Goal: Information Seeking & Learning: Learn about a topic

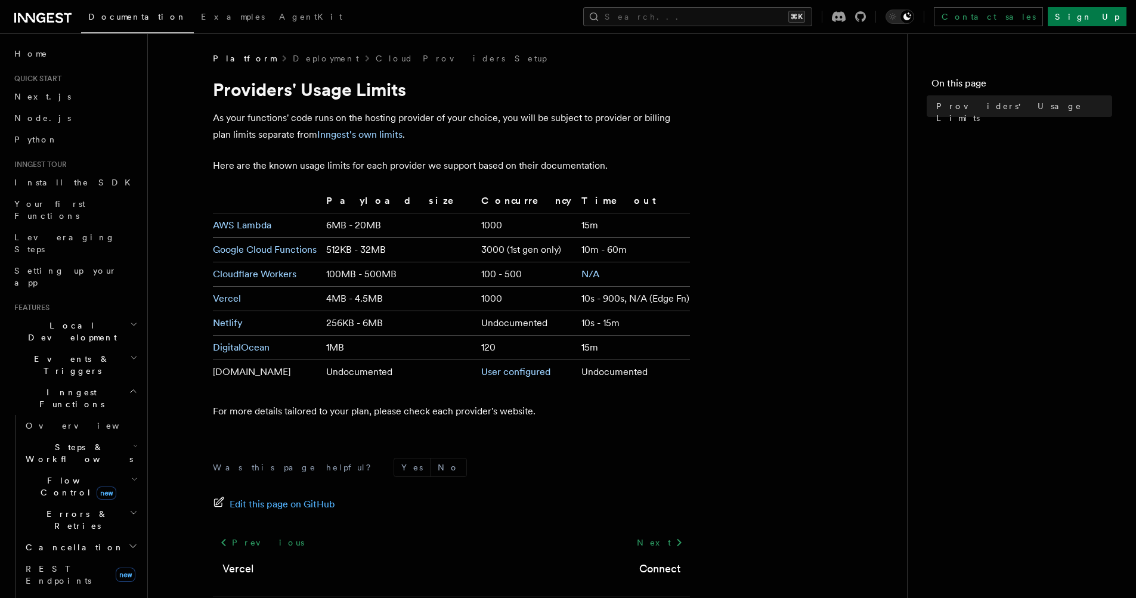
click at [722, 398] on article "Platform Deployment Cloud Providers Setup Providers' Usage Limits As your funct…" at bounding box center [527, 354] width 721 height 604
click at [731, 314] on article "Platform Deployment Cloud Providers Setup Providers' Usage Limits As your funct…" at bounding box center [527, 354] width 721 height 604
drag, startPoint x: 553, startPoint y: 301, endPoint x: 662, endPoint y: 302, distance: 109.2
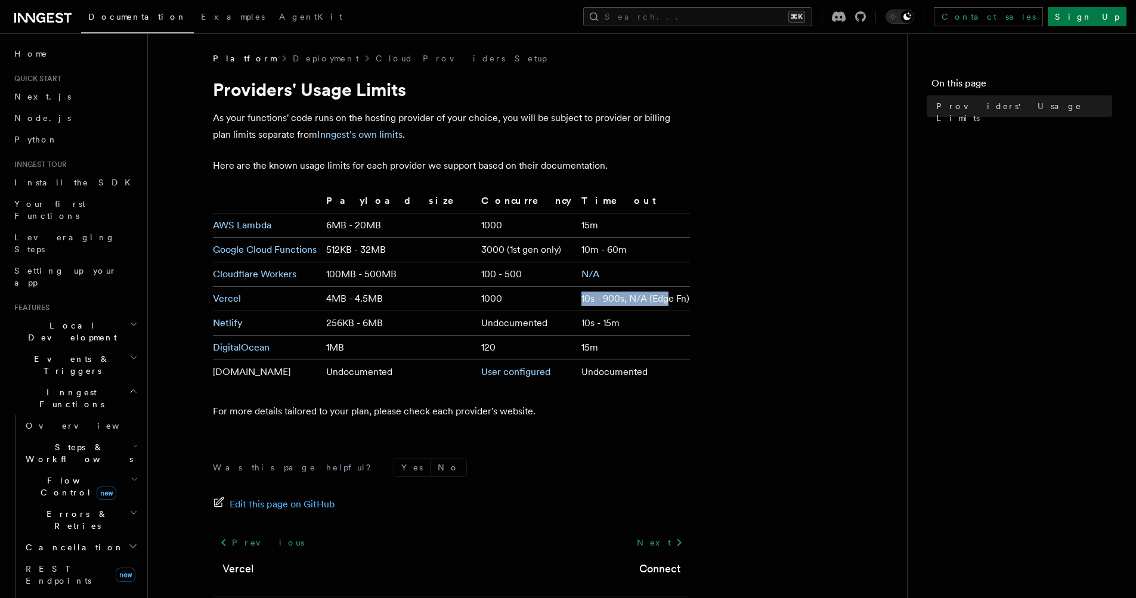
click at [653, 302] on td "10s - 900s, N/A (Edge Fn)" at bounding box center [633, 299] width 113 height 24
drag, startPoint x: 662, startPoint y: 302, endPoint x: 671, endPoint y: 302, distance: 8.9
click at [665, 302] on td "10s - 900s, N/A (Edge Fn)" at bounding box center [633, 299] width 113 height 24
drag, startPoint x: 673, startPoint y: 302, endPoint x: 562, endPoint y: 295, distance: 110.5
click at [577, 295] on td "10s - 900s, N/A (Edge Fn)" at bounding box center [633, 299] width 113 height 24
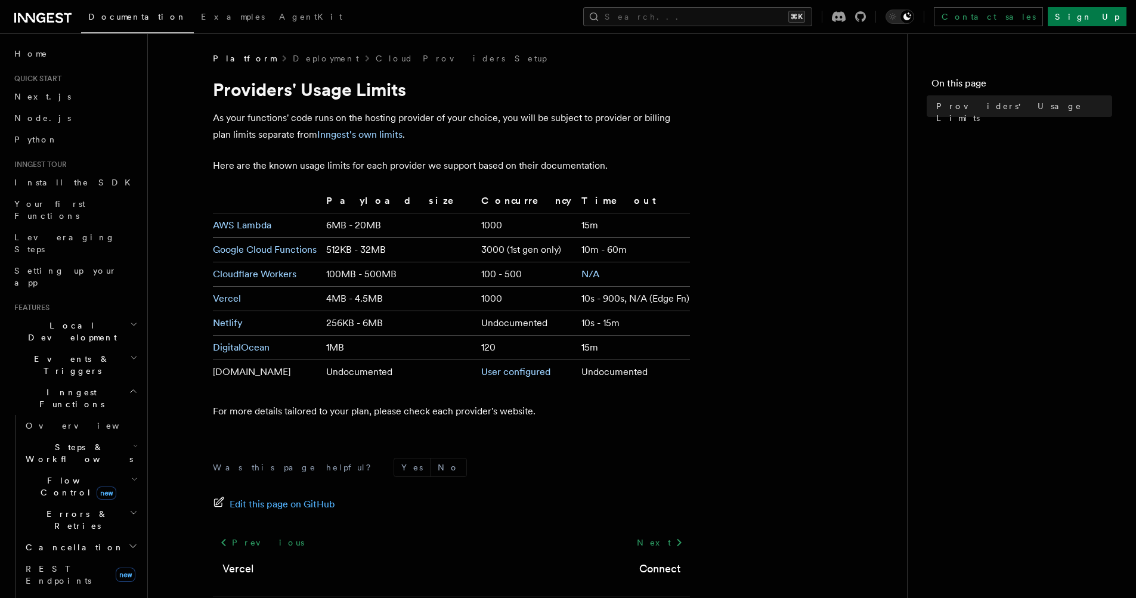
click at [577, 295] on td "10s - 900s, N/A (Edge Fn)" at bounding box center [633, 299] width 113 height 24
click at [738, 319] on article "Platform Deployment Cloud Providers Setup Providers' Usage Limits As your funct…" at bounding box center [527, 354] width 721 height 604
click at [750, 319] on article "Platform Deployment Cloud Providers Setup Providers' Usage Limits As your funct…" at bounding box center [527, 354] width 721 height 604
click at [774, 308] on article "Platform Deployment Cloud Providers Setup Providers' Usage Limits As your funct…" at bounding box center [527, 354] width 721 height 604
drag, startPoint x: 870, startPoint y: 94, endPoint x: 876, endPoint y: 87, distance: 9.3
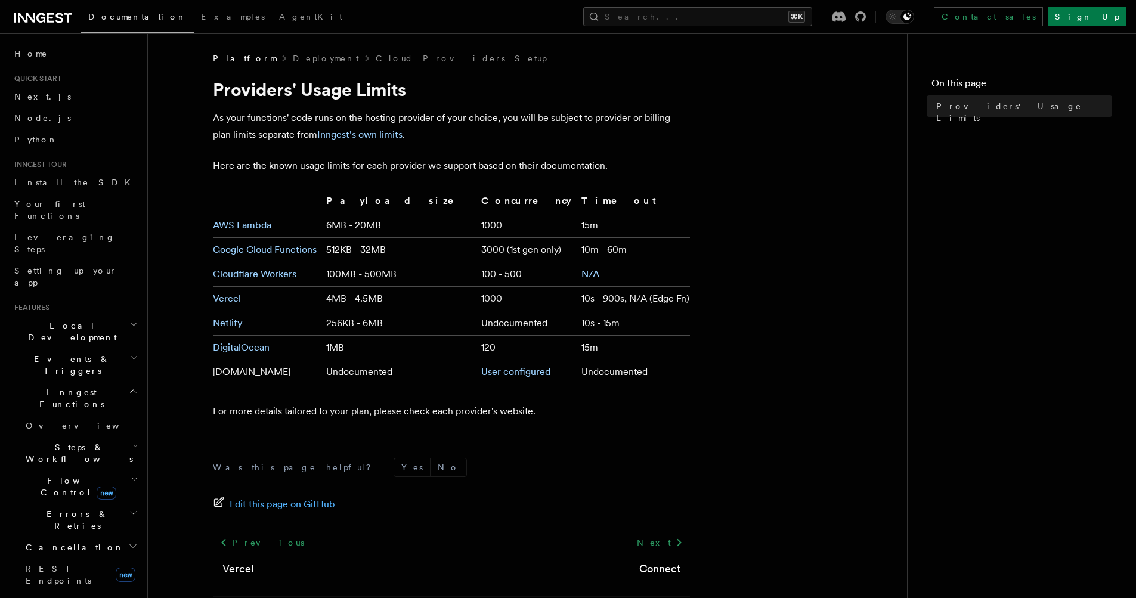
click at [870, 94] on article "Platform Deployment Cloud Providers Setup Providers' Usage Limits As your funct…" at bounding box center [527, 354] width 721 height 604
drag, startPoint x: 766, startPoint y: 180, endPoint x: 784, endPoint y: 175, distance: 18.1
click at [766, 181] on article "Platform Deployment Cloud Providers Setup Providers' Usage Limits As your funct…" at bounding box center [527, 354] width 721 height 604
click at [794, 276] on article "Platform Deployment Cloud Providers Setup Providers' Usage Limits As your funct…" at bounding box center [527, 354] width 721 height 604
click at [789, 171] on article "Platform Deployment Cloud Providers Setup Providers' Usage Limits As your funct…" at bounding box center [527, 354] width 721 height 604
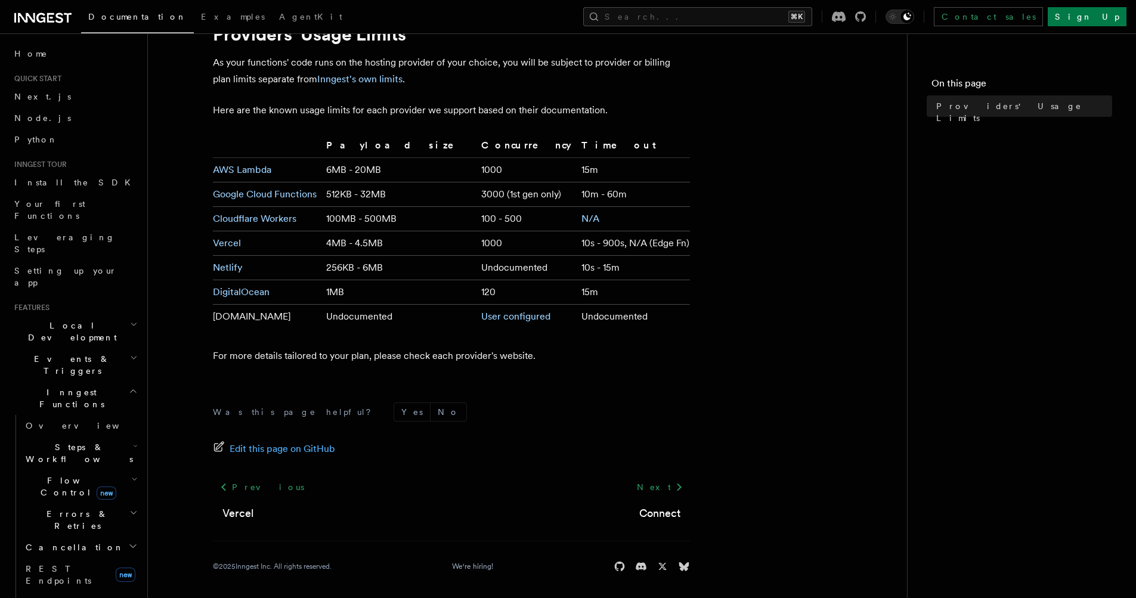
scroll to position [58, 0]
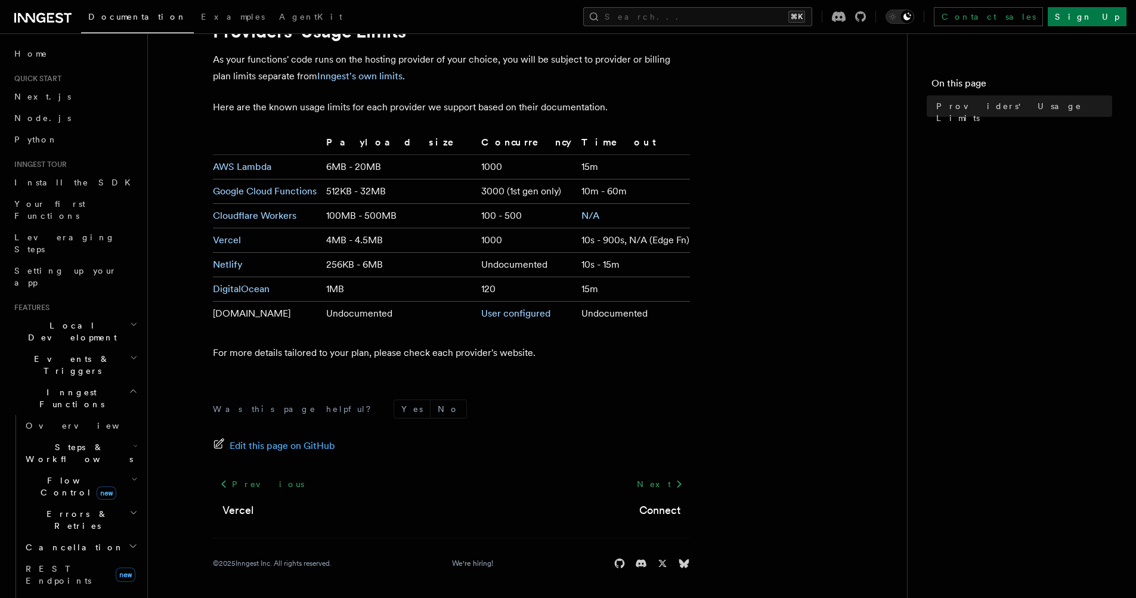
click at [772, 328] on article "Platform Deployment Cloud Providers Setup Providers' Usage Limits As your funct…" at bounding box center [527, 296] width 721 height 604
click at [784, 109] on article "Platform Deployment Cloud Providers Setup Providers' Usage Limits As your funct…" at bounding box center [527, 296] width 721 height 604
click at [790, 178] on article "Platform Deployment Cloud Providers Setup Providers' Usage Limits As your funct…" at bounding box center [527, 296] width 721 height 604
drag, startPoint x: 787, startPoint y: 112, endPoint x: 789, endPoint y: 105, distance: 6.7
click at [788, 107] on article "Platform Deployment Cloud Providers Setup Providers' Usage Limits As your funct…" at bounding box center [527, 296] width 721 height 604
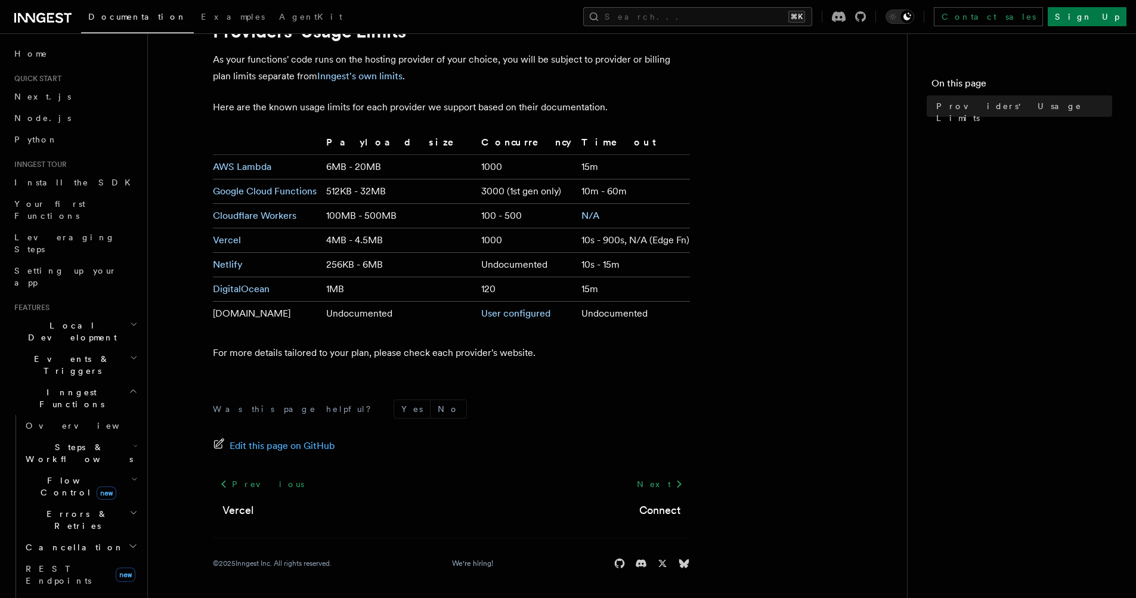
click at [789, 104] on article "Platform Deployment Cloud Providers Setup Providers' Usage Limits As your funct…" at bounding box center [527, 296] width 721 height 604
click at [809, 98] on article "Platform Deployment Cloud Providers Setup Providers' Usage Limits As your funct…" at bounding box center [527, 296] width 721 height 604
click at [811, 95] on article "Platform Deployment Cloud Providers Setup Providers' Usage Limits As your funct…" at bounding box center [527, 296] width 721 height 604
click at [774, 57] on article "Platform Deployment Cloud Providers Setup Providers' Usage Limits As your funct…" at bounding box center [527, 296] width 721 height 604
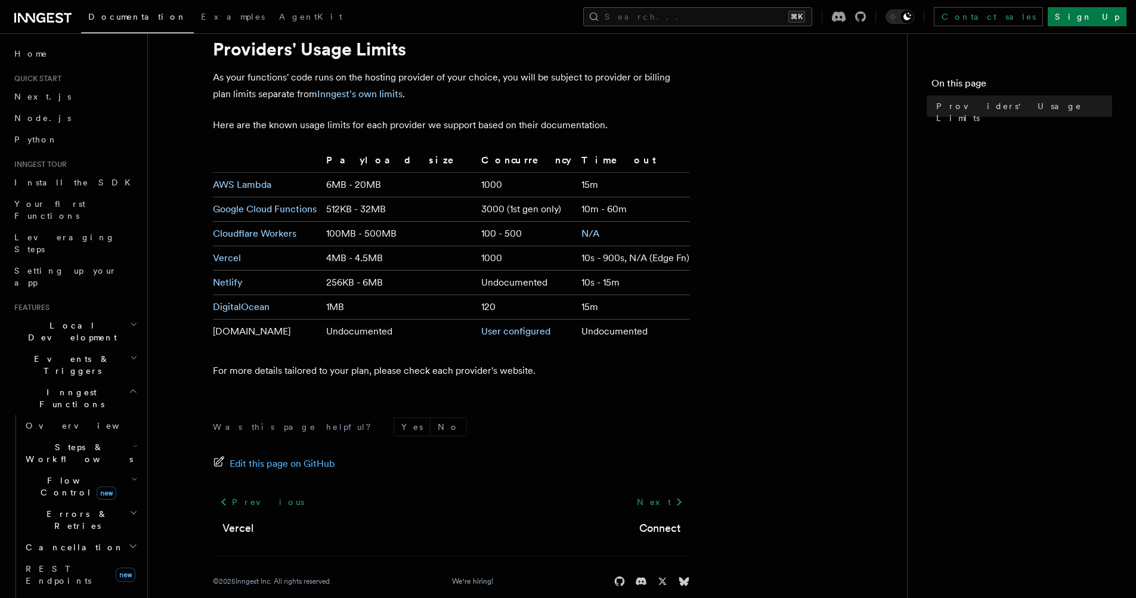
scroll to position [33, 0]
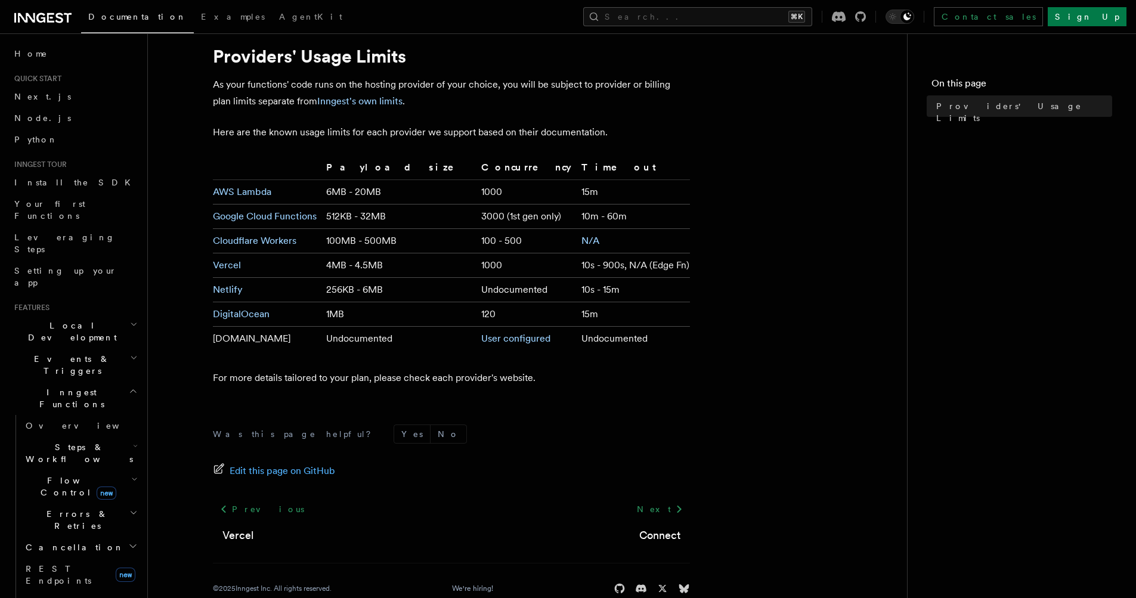
click at [793, 89] on article "Platform Deployment Cloud Providers Setup Providers' Usage Limits As your funct…" at bounding box center [527, 321] width 721 height 604
click at [793, 85] on article "Platform Deployment Cloud Providers Setup Providers' Usage Limits As your funct…" at bounding box center [527, 321] width 721 height 604
